Goal: Check status: Check status

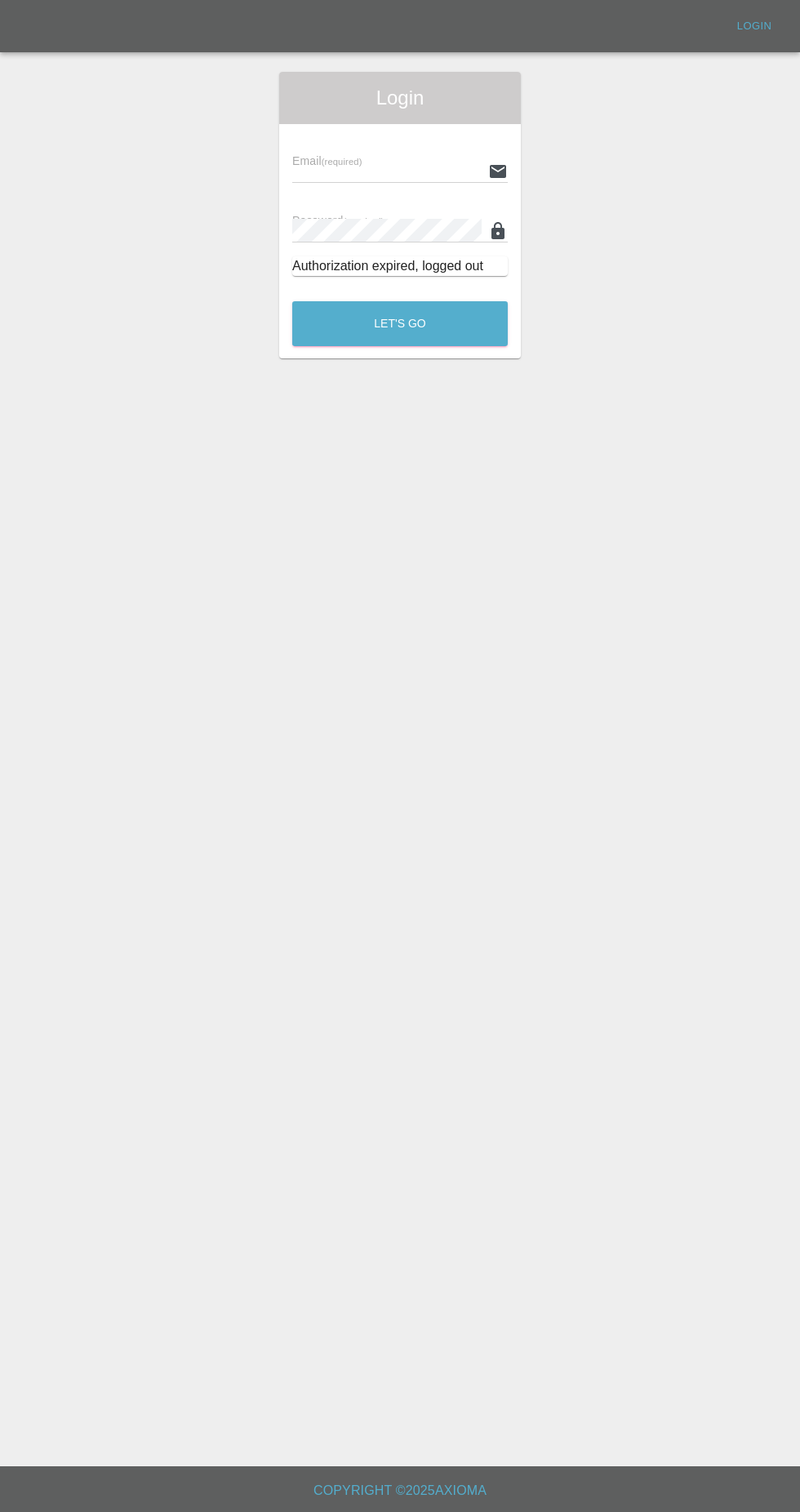
click at [311, 166] on input "text" at bounding box center [386, 170] width 189 height 24
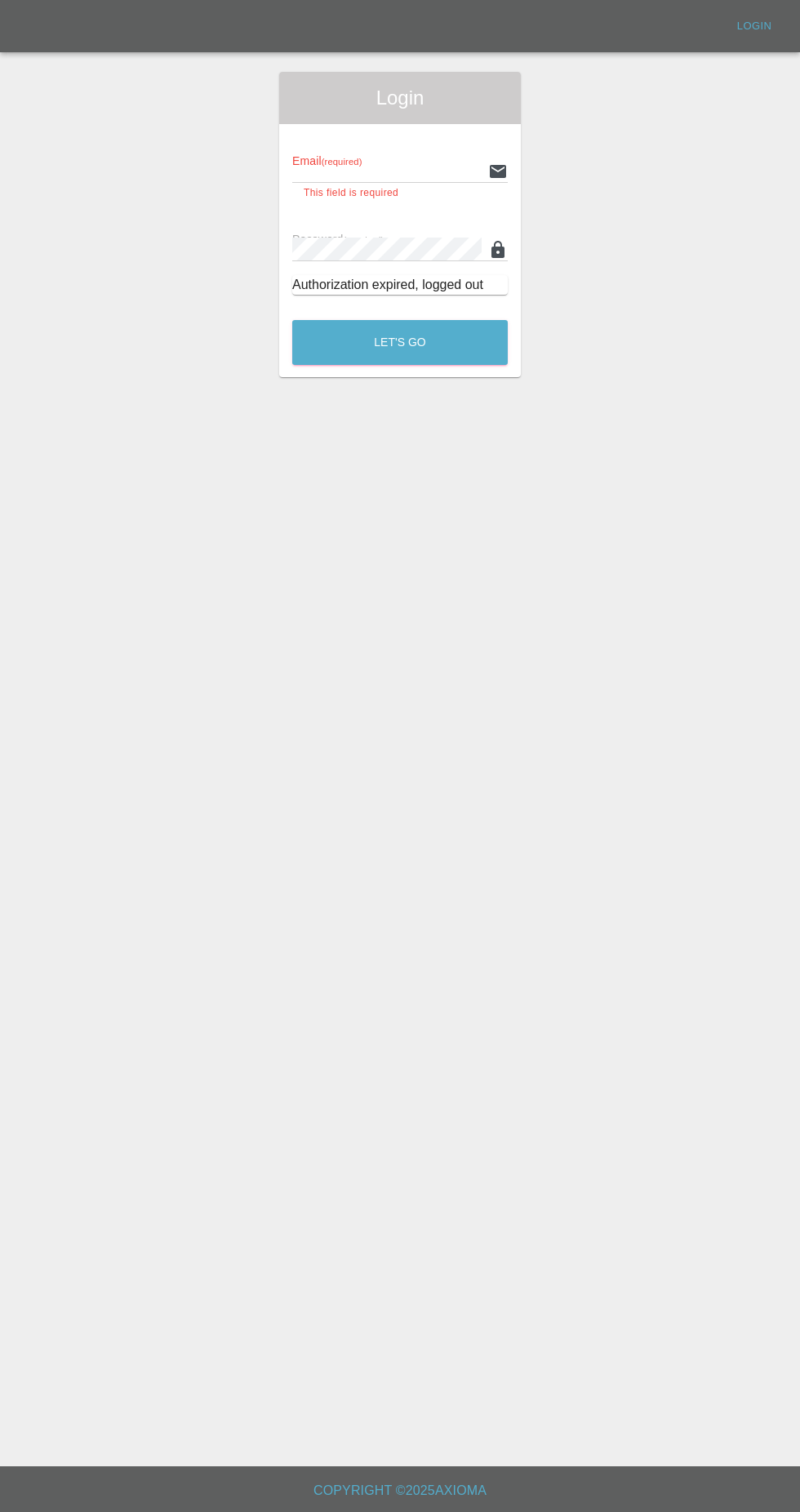
type input "[EMAIL_ADDRESS][DOMAIN_NAME]"
click at [292, 320] on button "Let's Go" at bounding box center [400, 342] width 215 height 45
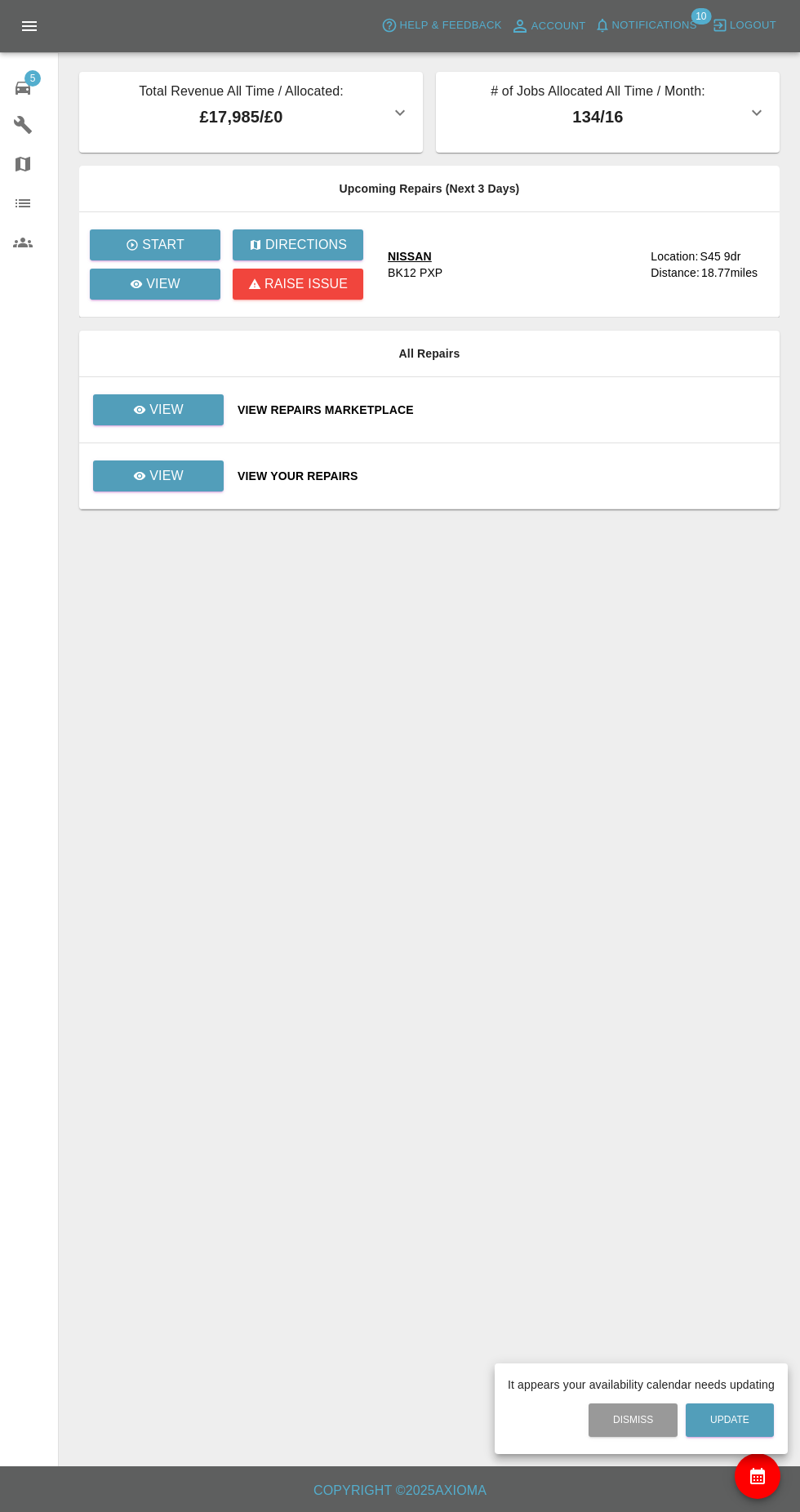
click at [243, 491] on div at bounding box center [400, 756] width 800 height 1512
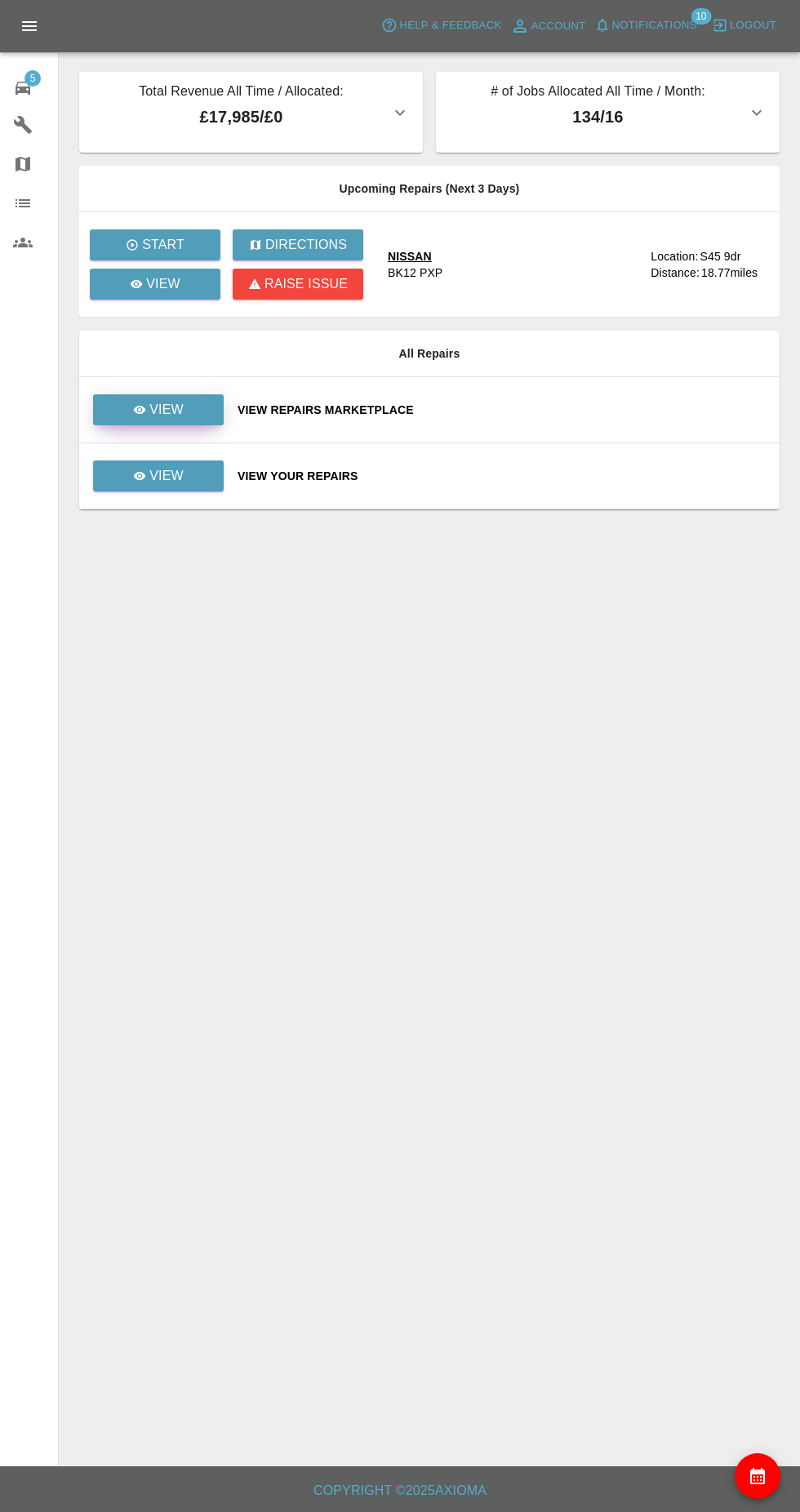
click at [206, 398] on link "View" at bounding box center [158, 409] width 131 height 31
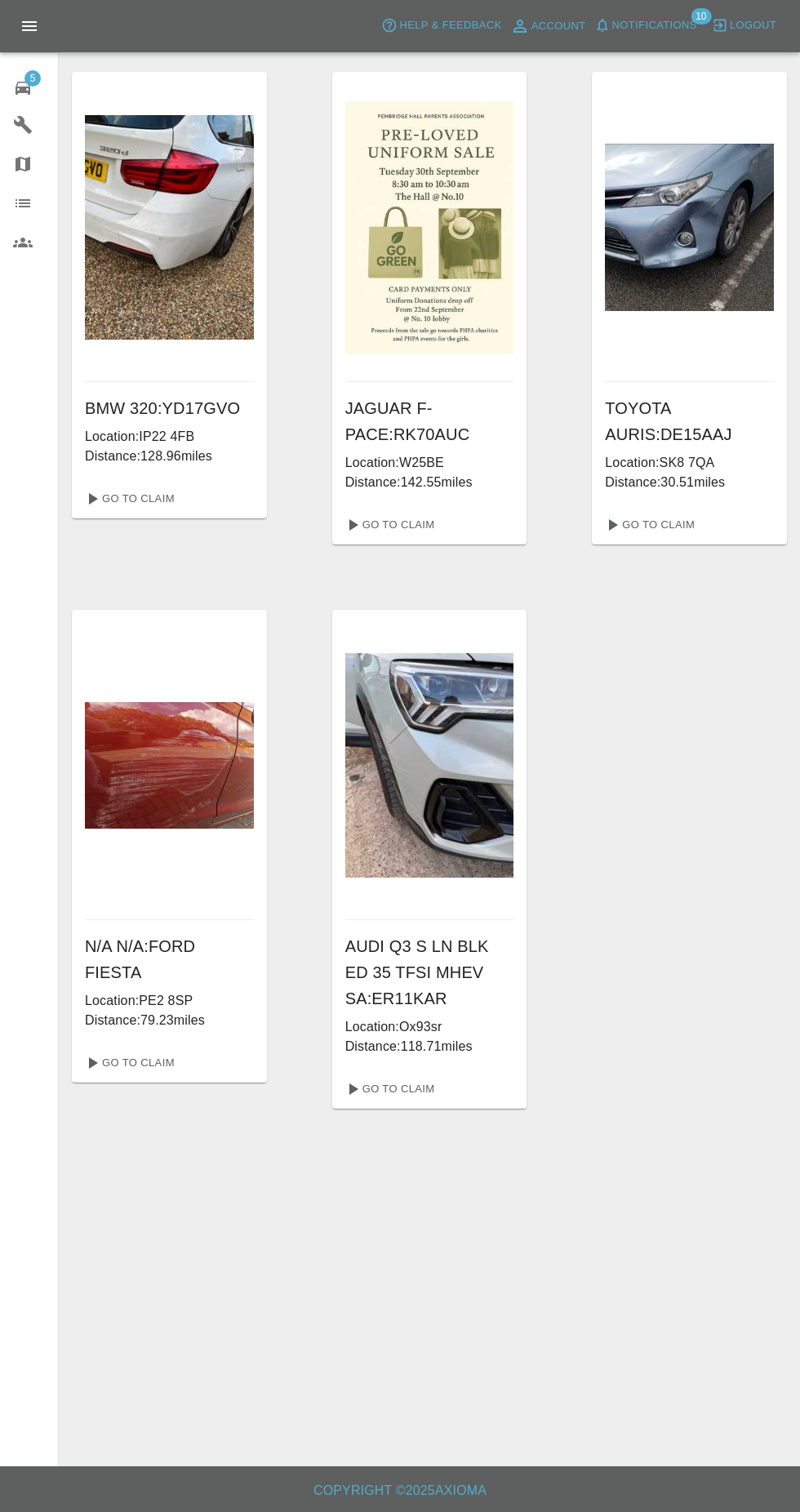
click at [735, 308] on img at bounding box center [689, 228] width 169 height 167
click at [693, 516] on link "Go To Claim" at bounding box center [648, 525] width 101 height 26
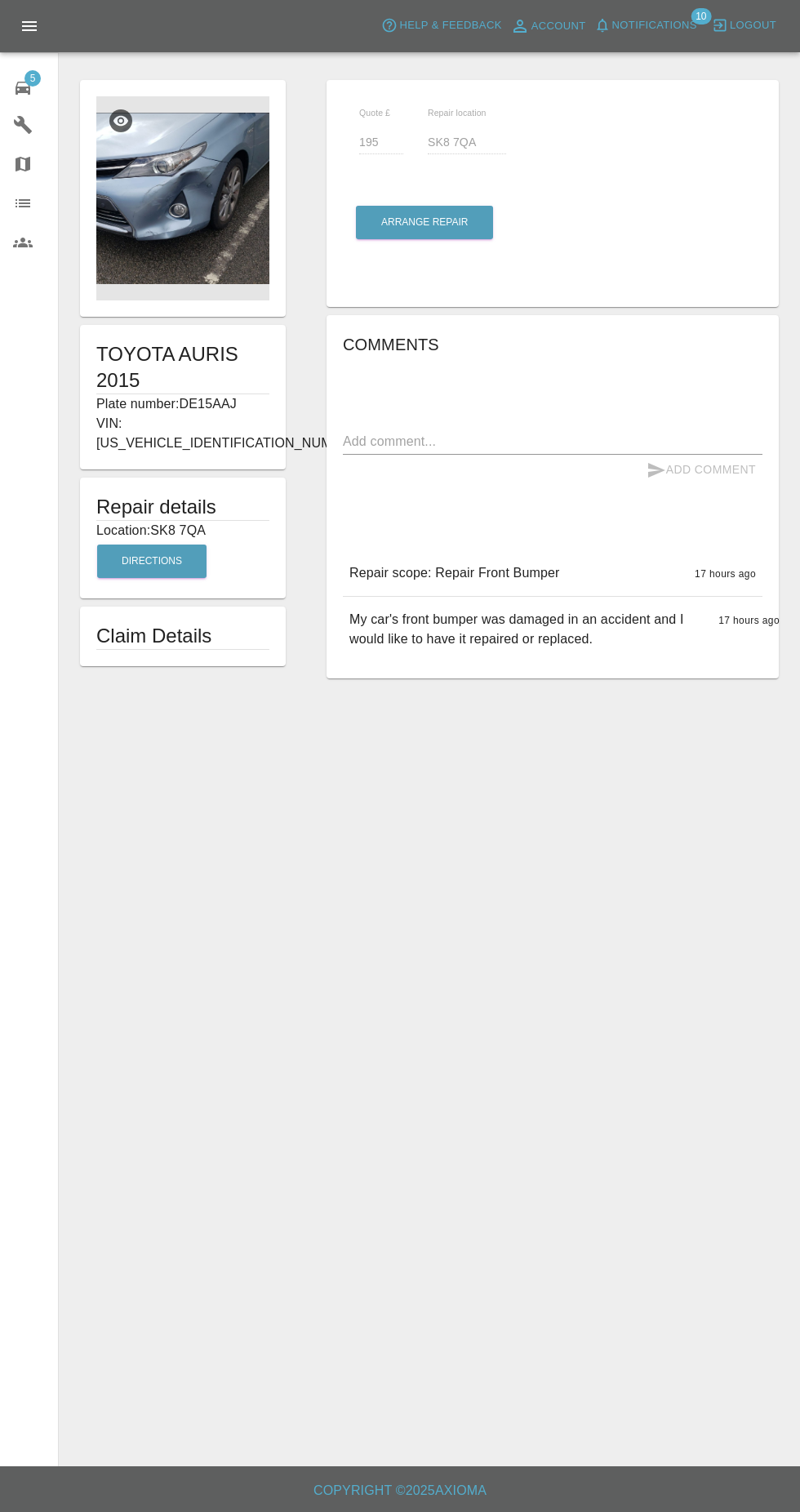
click at [245, 220] on img at bounding box center [182, 197] width 173 height 204
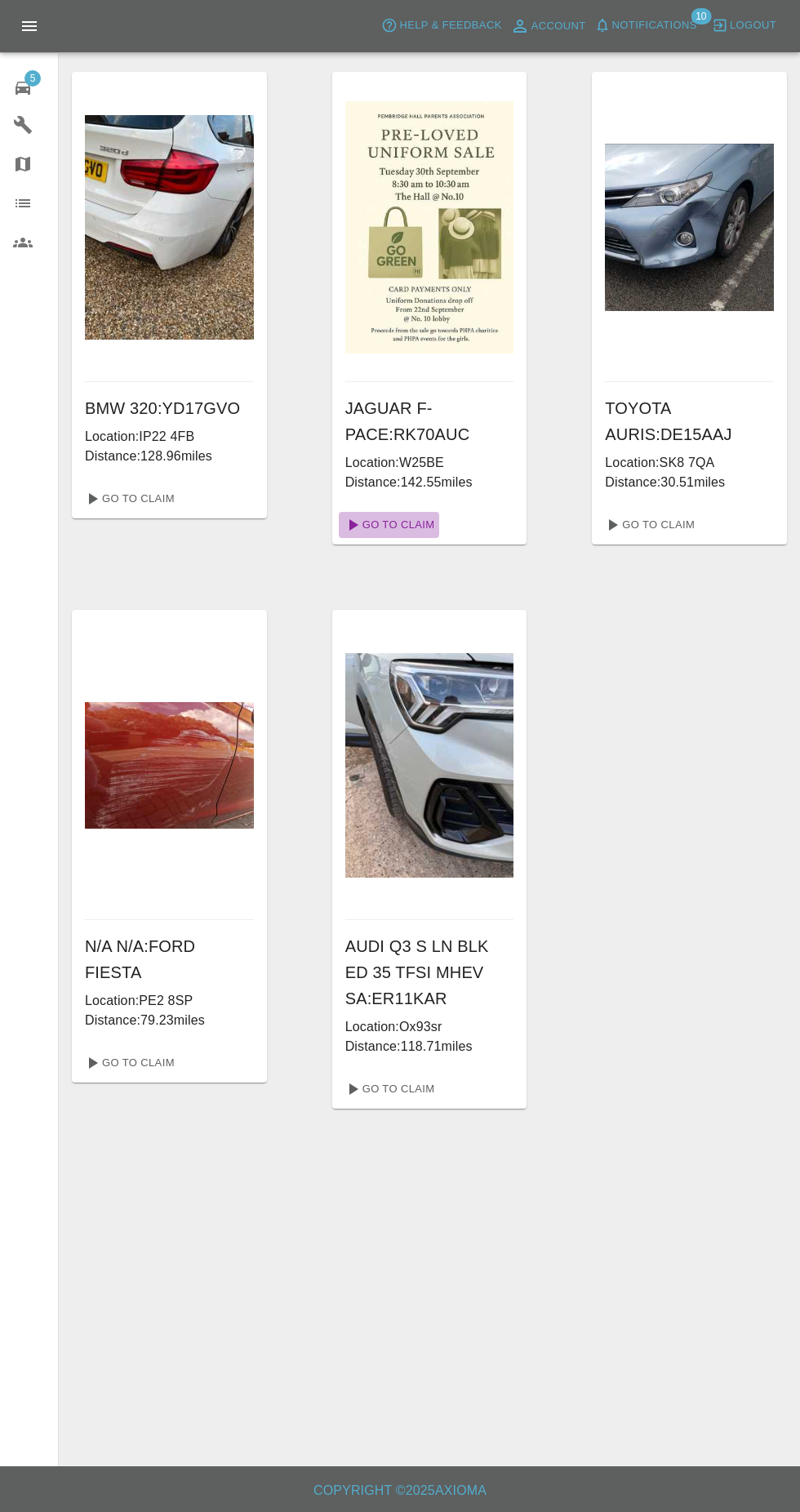
click at [421, 529] on link "Go To Claim" at bounding box center [388, 525] width 101 height 26
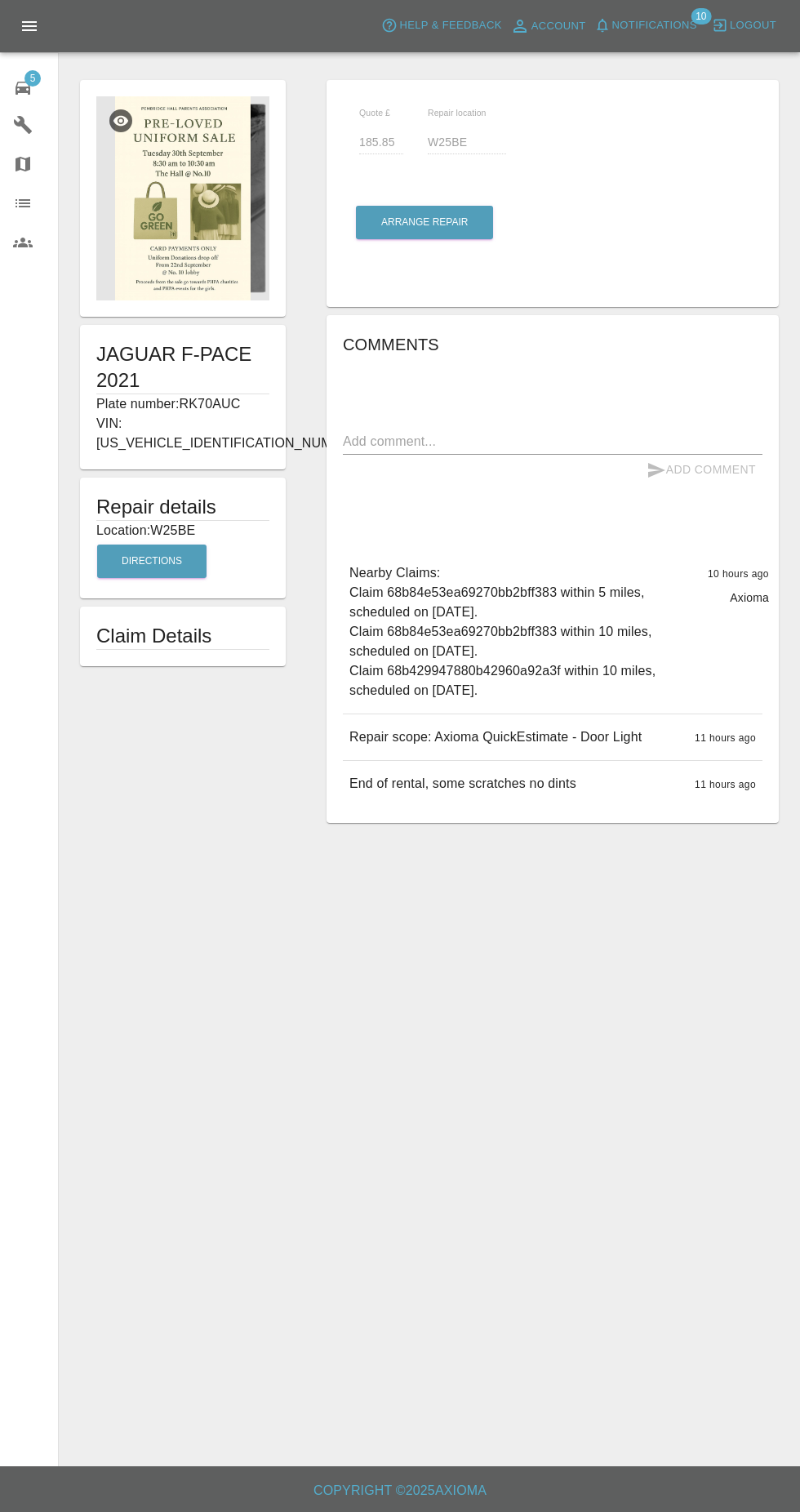
click at [242, 241] on img at bounding box center [182, 197] width 173 height 204
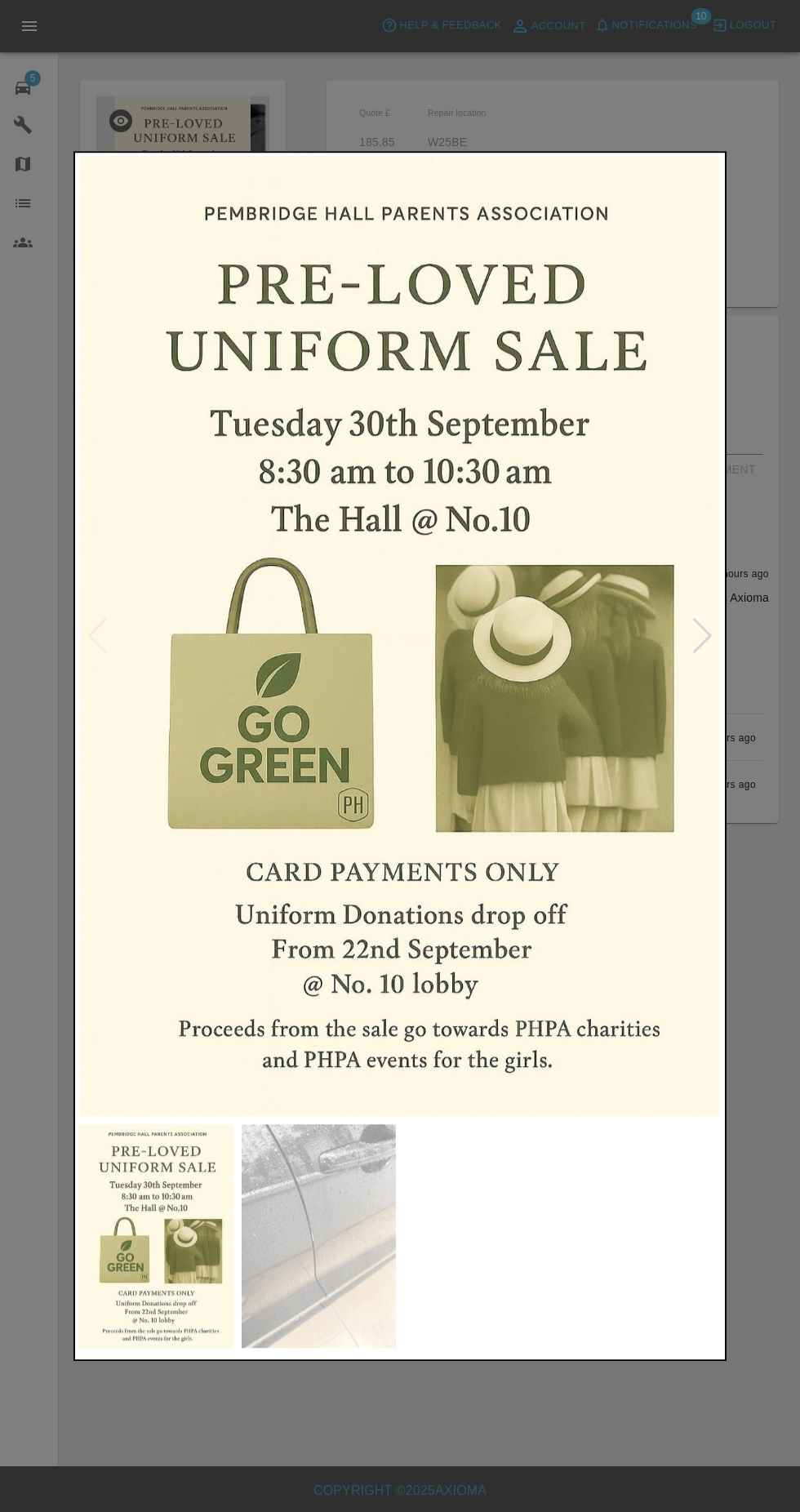
click at [322, 1333] on img at bounding box center [319, 1236] width 155 height 224
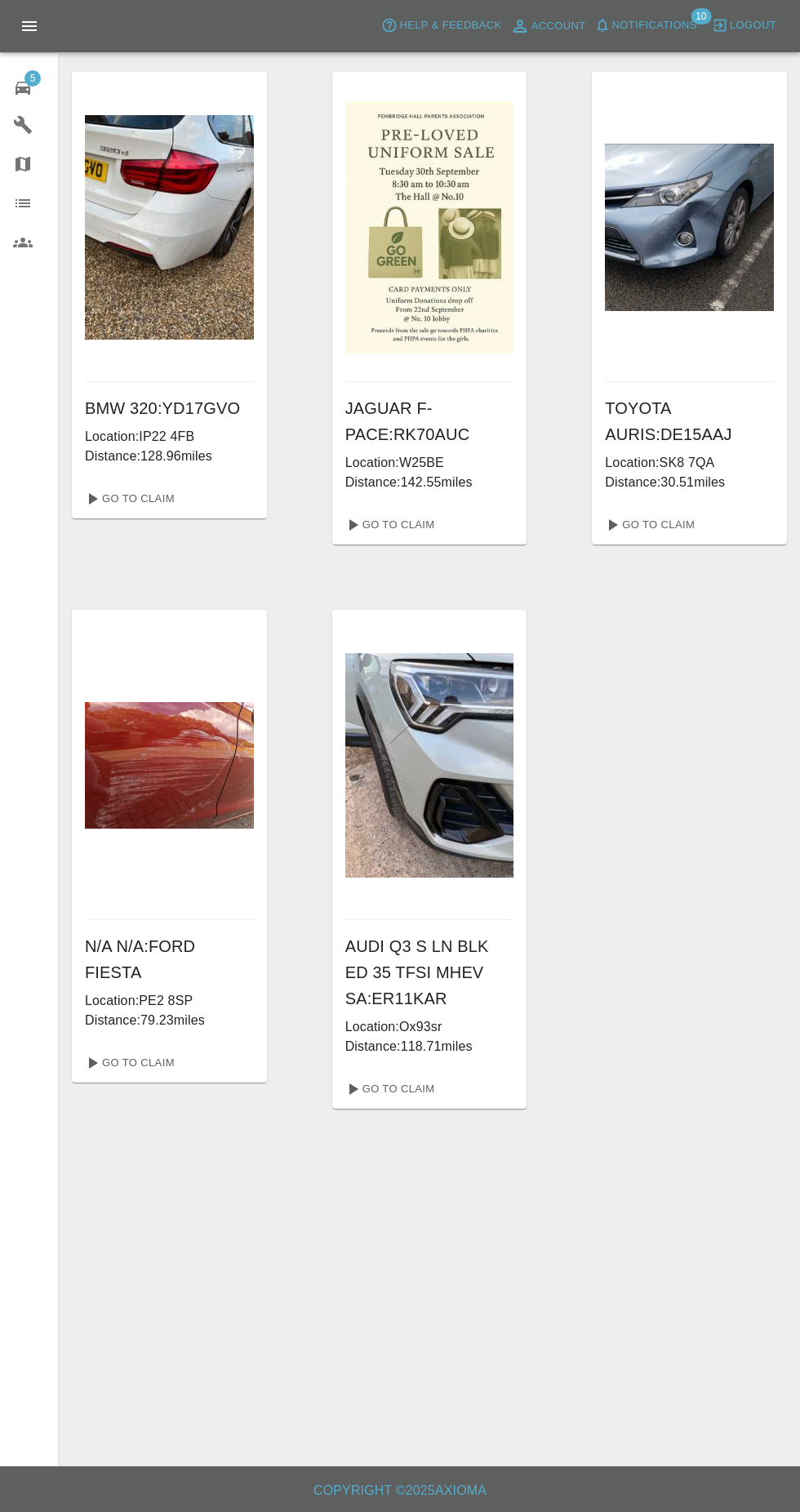
click at [39, 87] on div "5" at bounding box center [36, 86] width 46 height 24
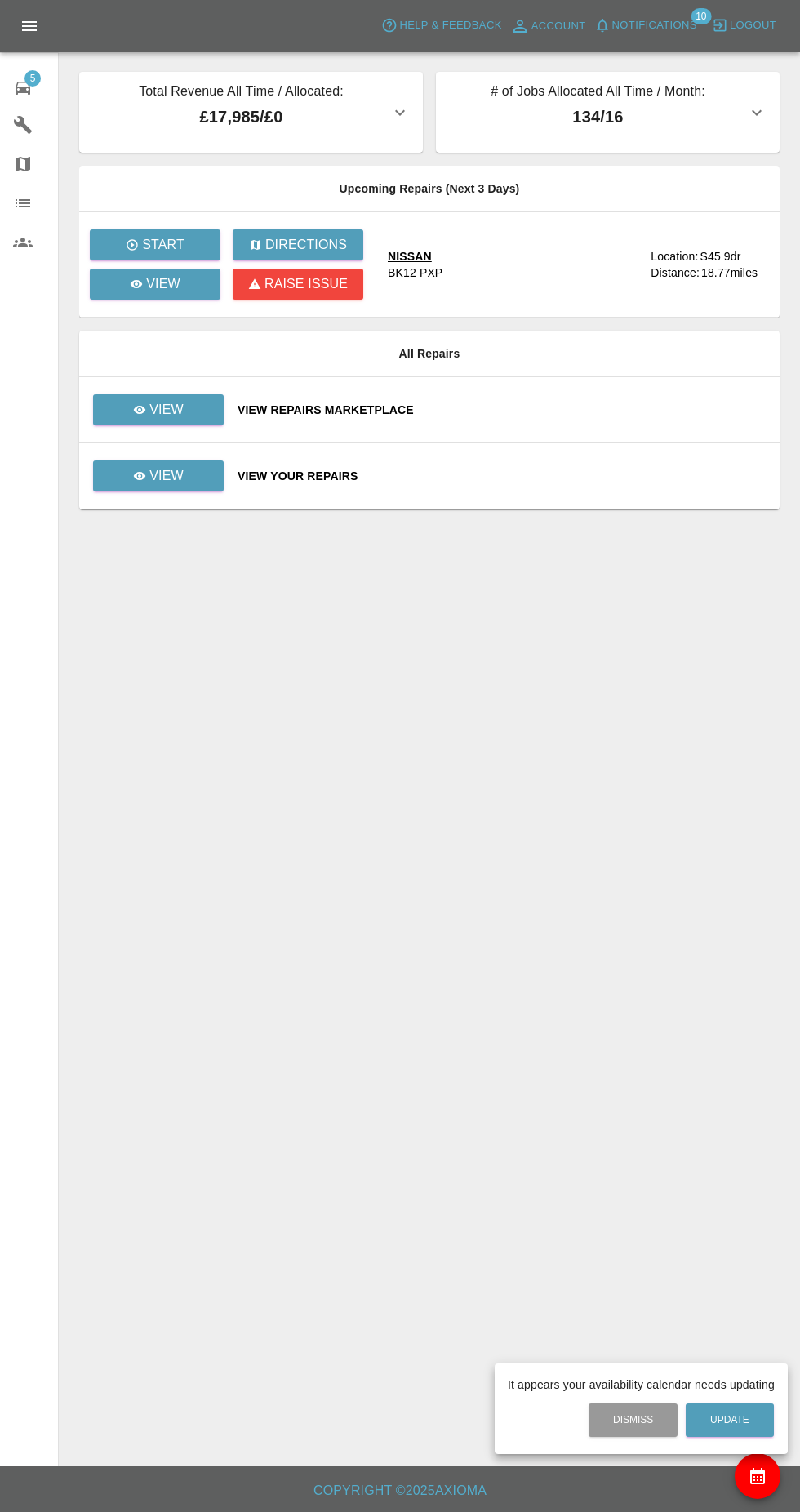
click at [179, 488] on div at bounding box center [400, 756] width 800 height 1512
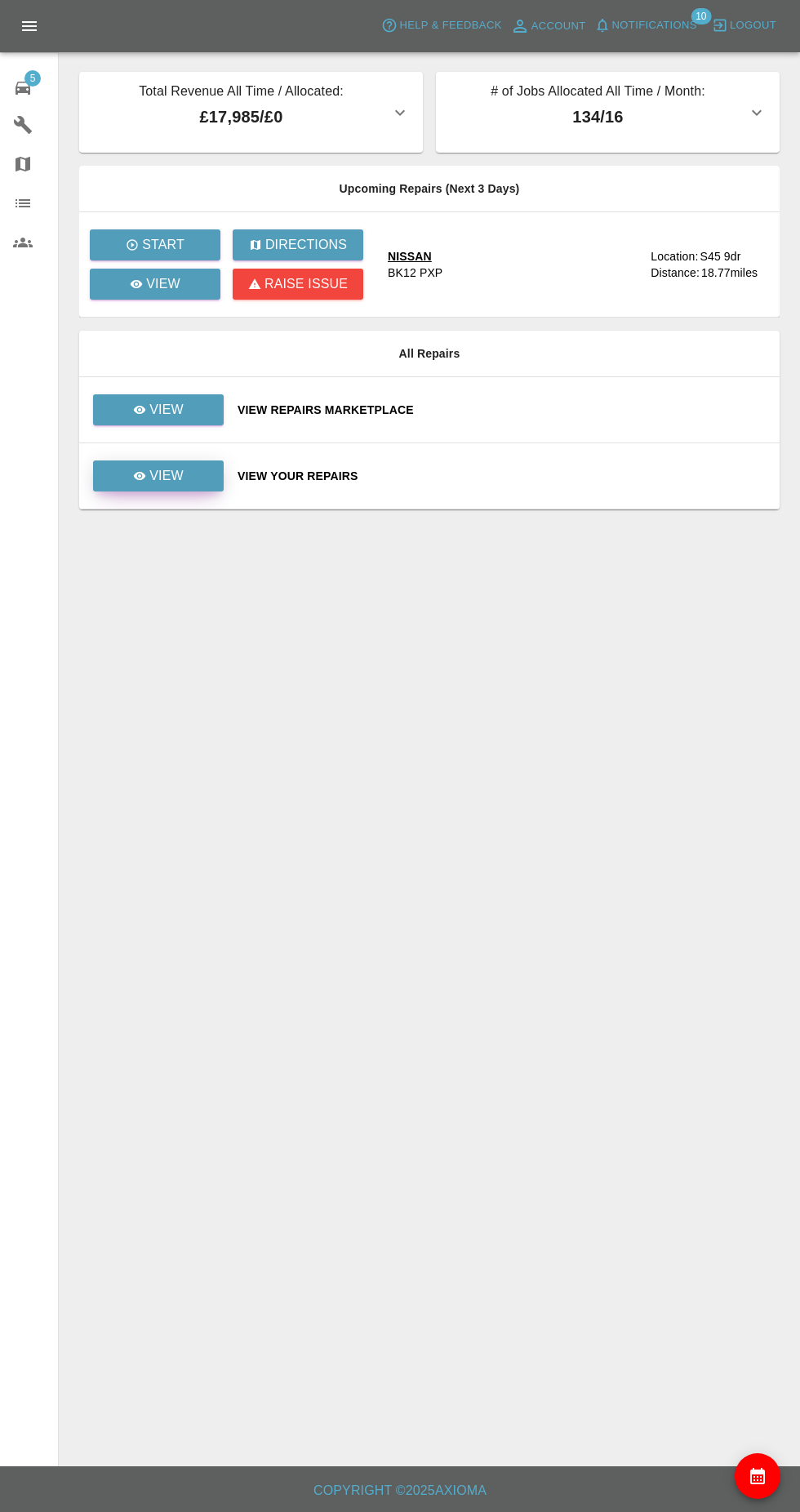
click at [182, 473] on link "View" at bounding box center [158, 476] width 131 height 31
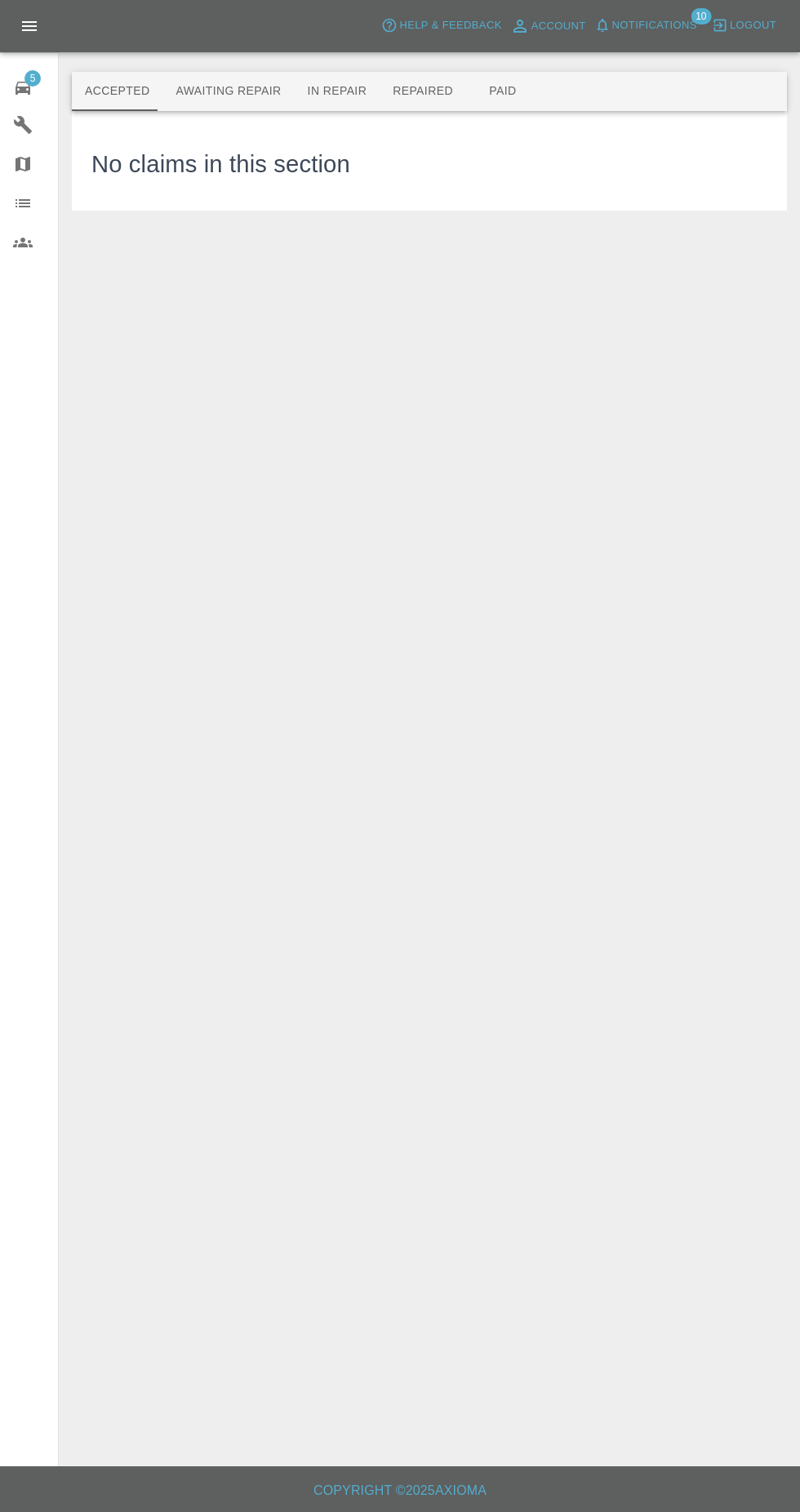
click at [242, 110] on button "Awaiting Repair" at bounding box center [228, 91] width 132 height 39
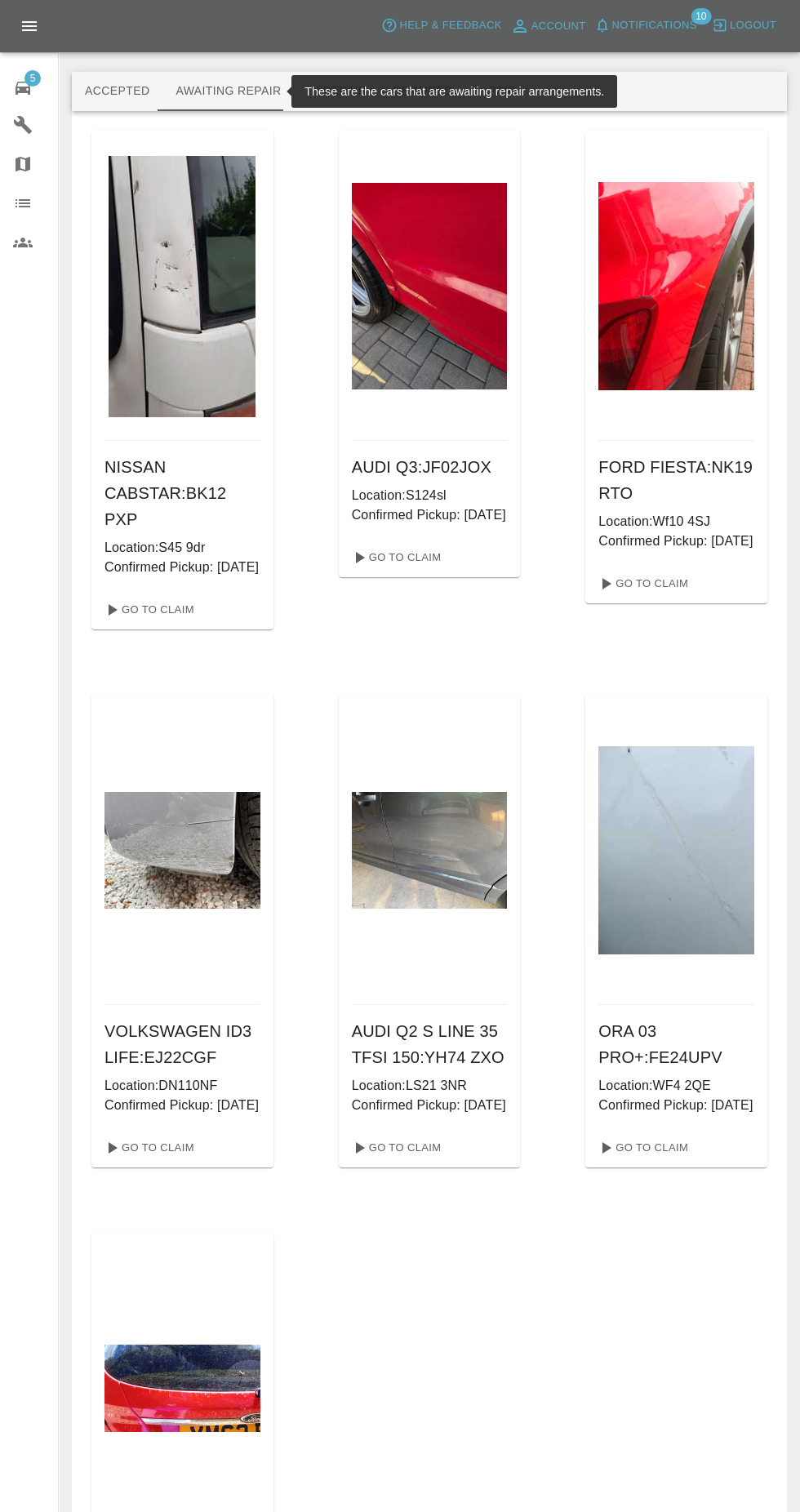
scroll to position [8, 0]
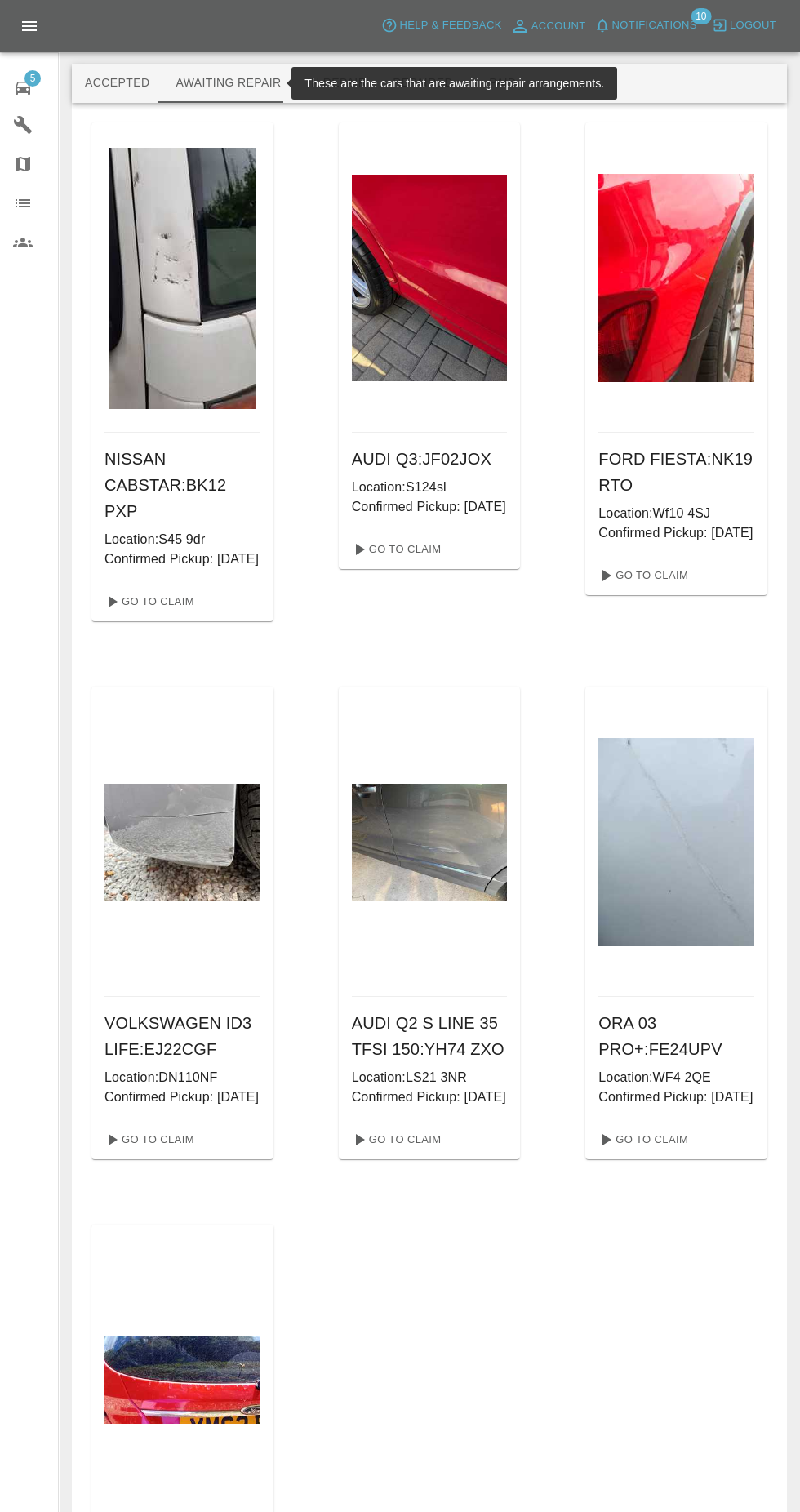
click at [155, 1102] on p "Confirmed Pickup: 26/09/2025" at bounding box center [182, 1096] width 156 height 20
click at [177, 1090] on p "Confirmed Pickup: 26/09/2025" at bounding box center [182, 1096] width 156 height 20
